Goal: Go to known website: Go to known website

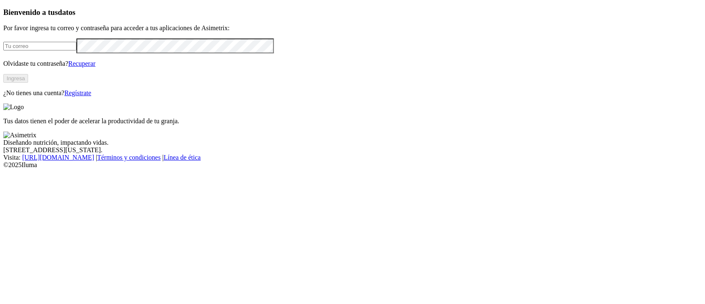
type input "andres.arias@grupobios.co"
click at [28, 83] on button "Ingresa" at bounding box center [15, 78] width 25 height 9
click at [76, 50] on input "andres.arias@grupobios.co" at bounding box center [39, 46] width 73 height 9
type input "andres.arias@contegral.co"
click at [28, 83] on button "Ingresa" at bounding box center [15, 78] width 25 height 9
